Goal: Information Seeking & Learning: Learn about a topic

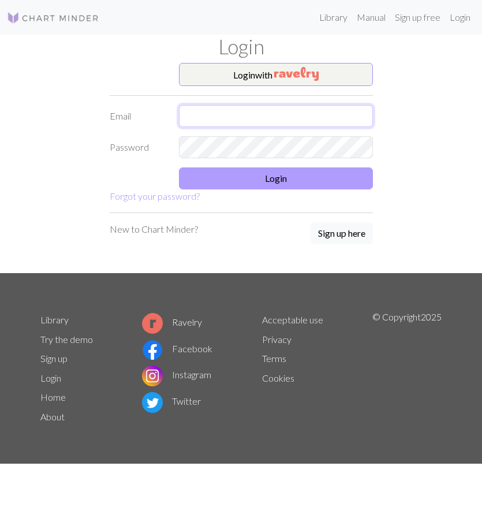
type input "[PERSON_NAME][EMAIL_ADDRESS][PERSON_NAME][DOMAIN_NAME]"
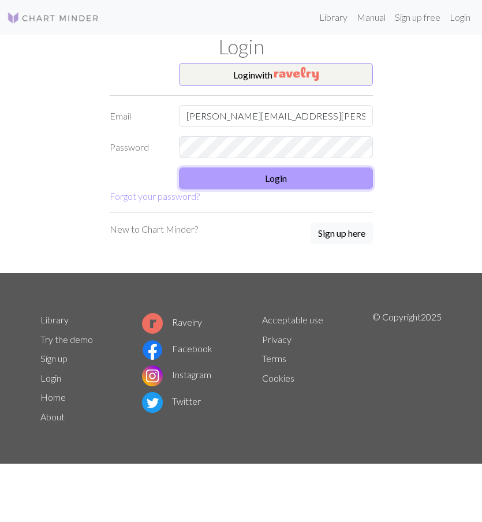
click at [325, 181] on button "Login" at bounding box center [276, 179] width 194 height 22
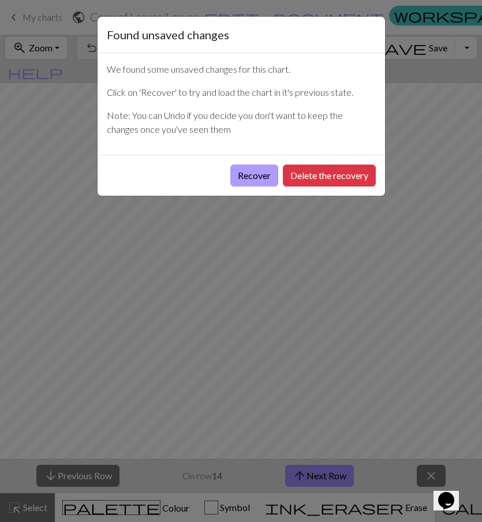
click at [255, 176] on button "Recover" at bounding box center [254, 176] width 48 height 22
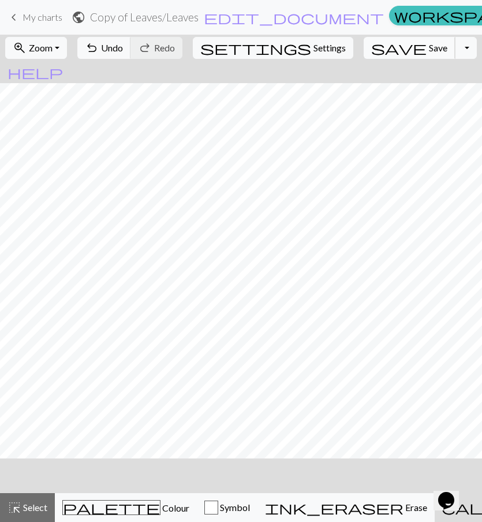
click at [381, 51] on span "save" at bounding box center [398, 48] width 55 height 16
click at [13, 18] on span "keyboard_arrow_left" at bounding box center [14, 17] width 14 height 16
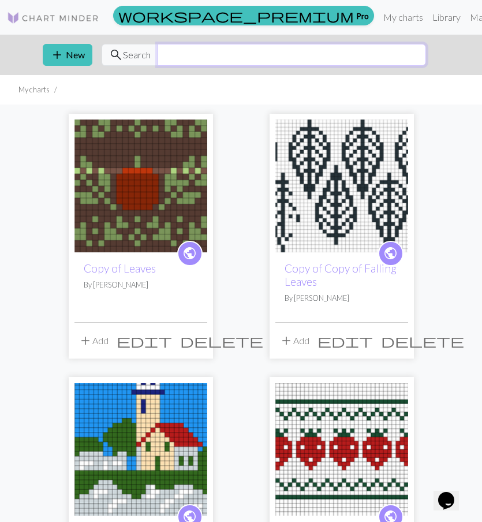
click at [188, 59] on input "text" at bounding box center [292, 55] width 269 height 22
type input "d"
type input "fish"
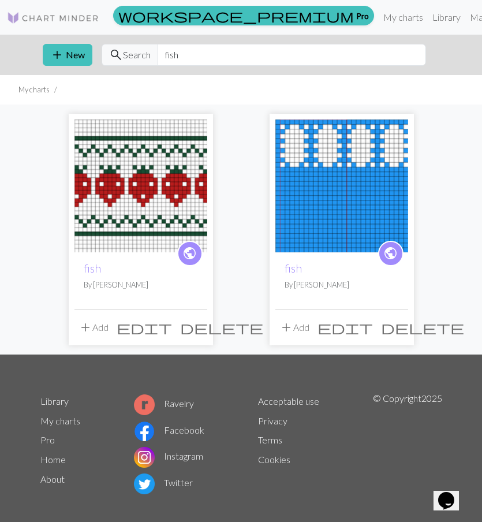
click at [379, 17] on link "My charts" at bounding box center [403, 17] width 49 height 23
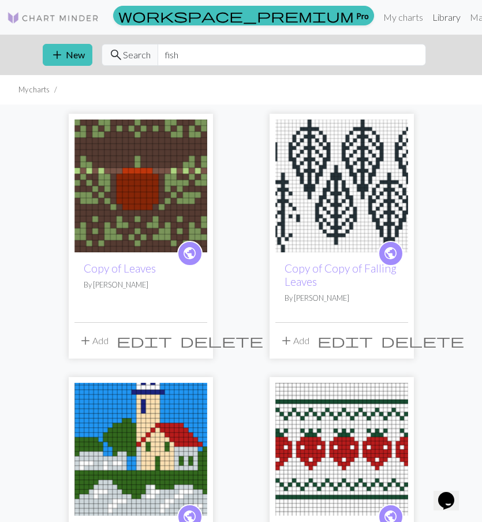
click at [428, 19] on link "Library" at bounding box center [447, 17] width 38 height 23
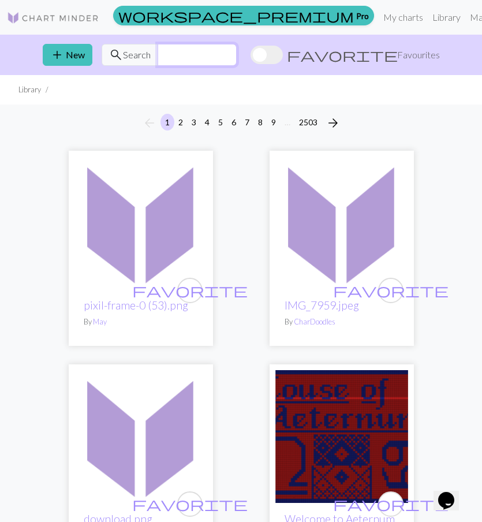
click at [198, 58] on input "text" at bounding box center [197, 55] width 79 height 22
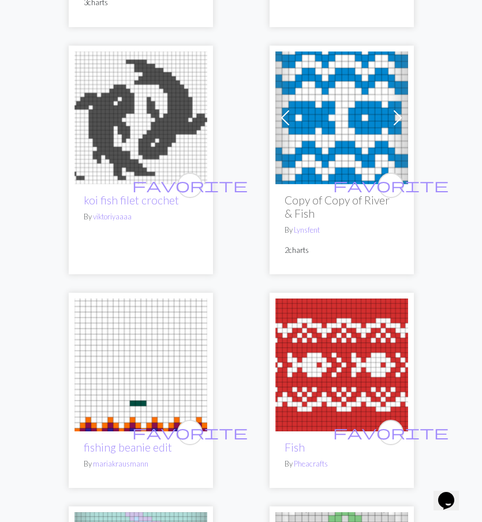
scroll to position [5397, 0]
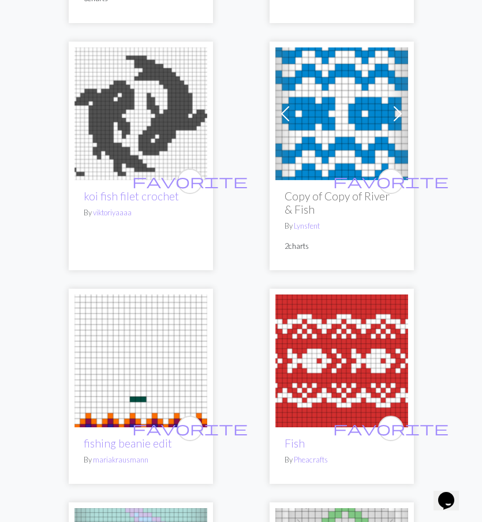
type input "fish"
click at [315, 195] on h2 "Copy of Copy of River & Fish" at bounding box center [342, 202] width 114 height 27
click at [347, 101] on img at bounding box center [342, 113] width 133 height 133
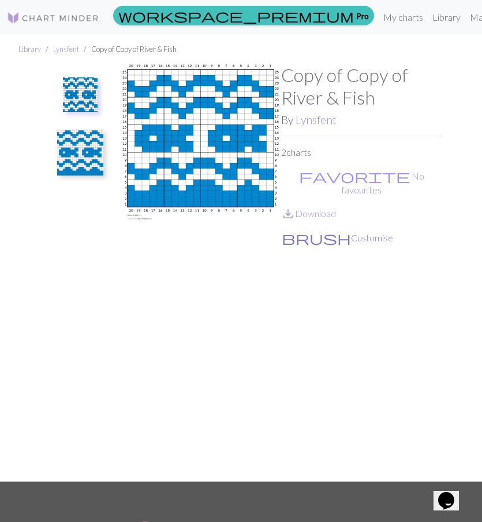
click at [310, 230] on button "brush Customise" at bounding box center [337, 237] width 113 height 15
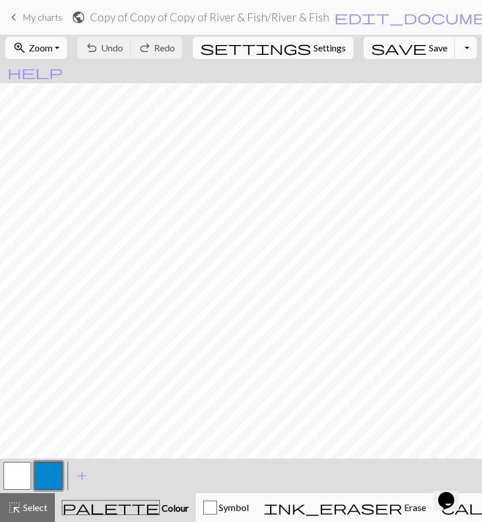
click at [22, 19] on link "keyboard_arrow_left My charts" at bounding box center [34, 18] width 55 height 20
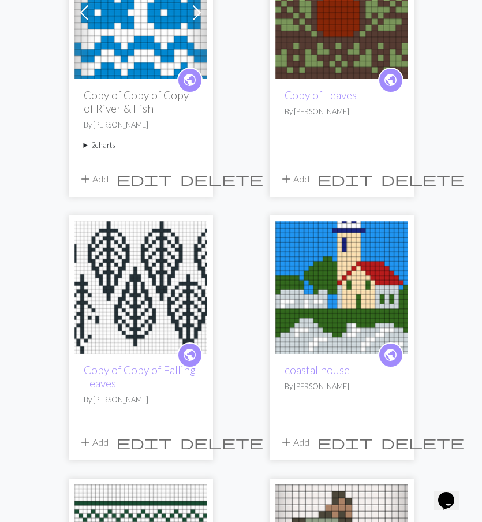
scroll to position [174, 0]
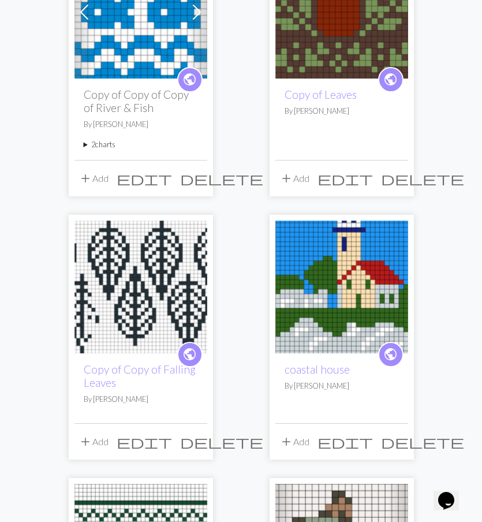
click at [307, 49] on img at bounding box center [342, 12] width 133 height 133
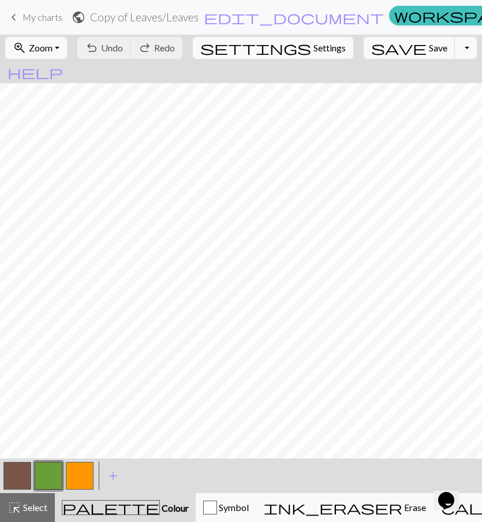
click at [15, 16] on span "keyboard_arrow_left" at bounding box center [14, 17] width 14 height 16
